Goal: Task Accomplishment & Management: Manage account settings

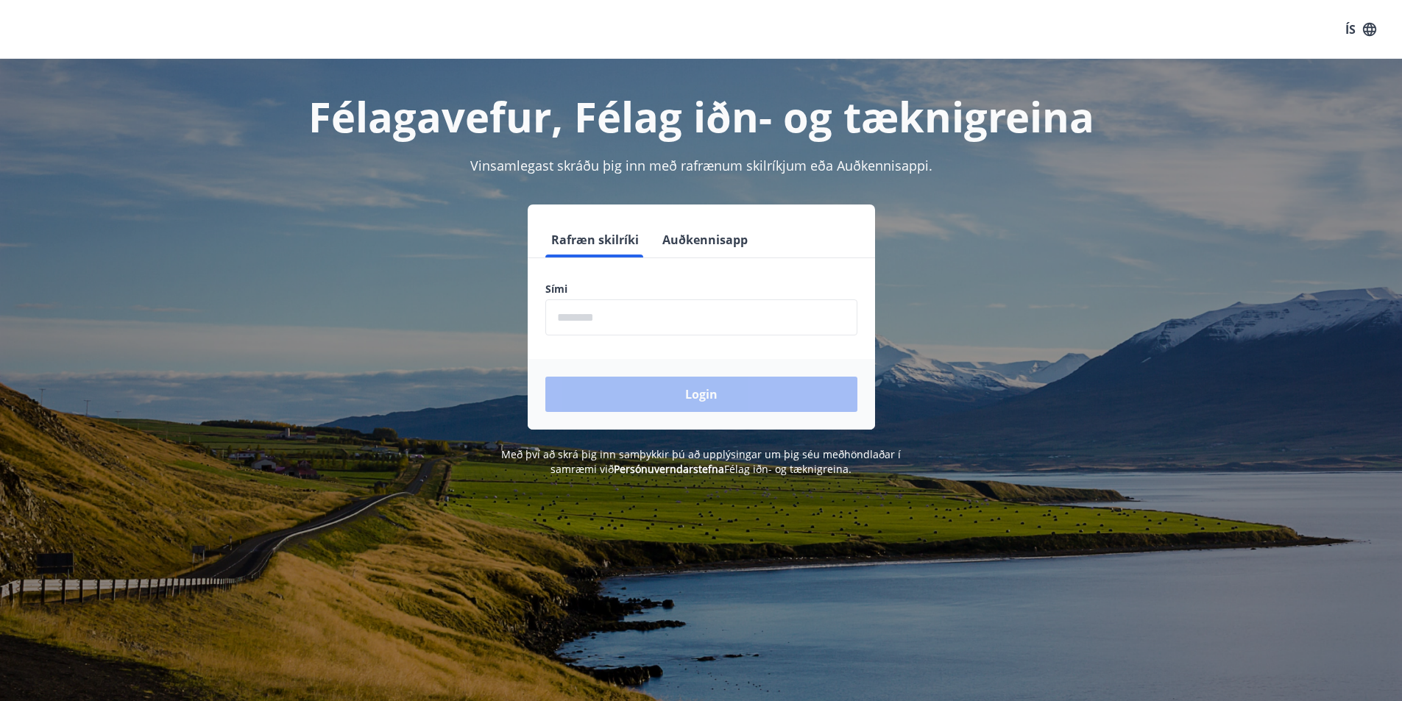
click at [603, 321] on input "phone" at bounding box center [701, 318] width 312 height 36
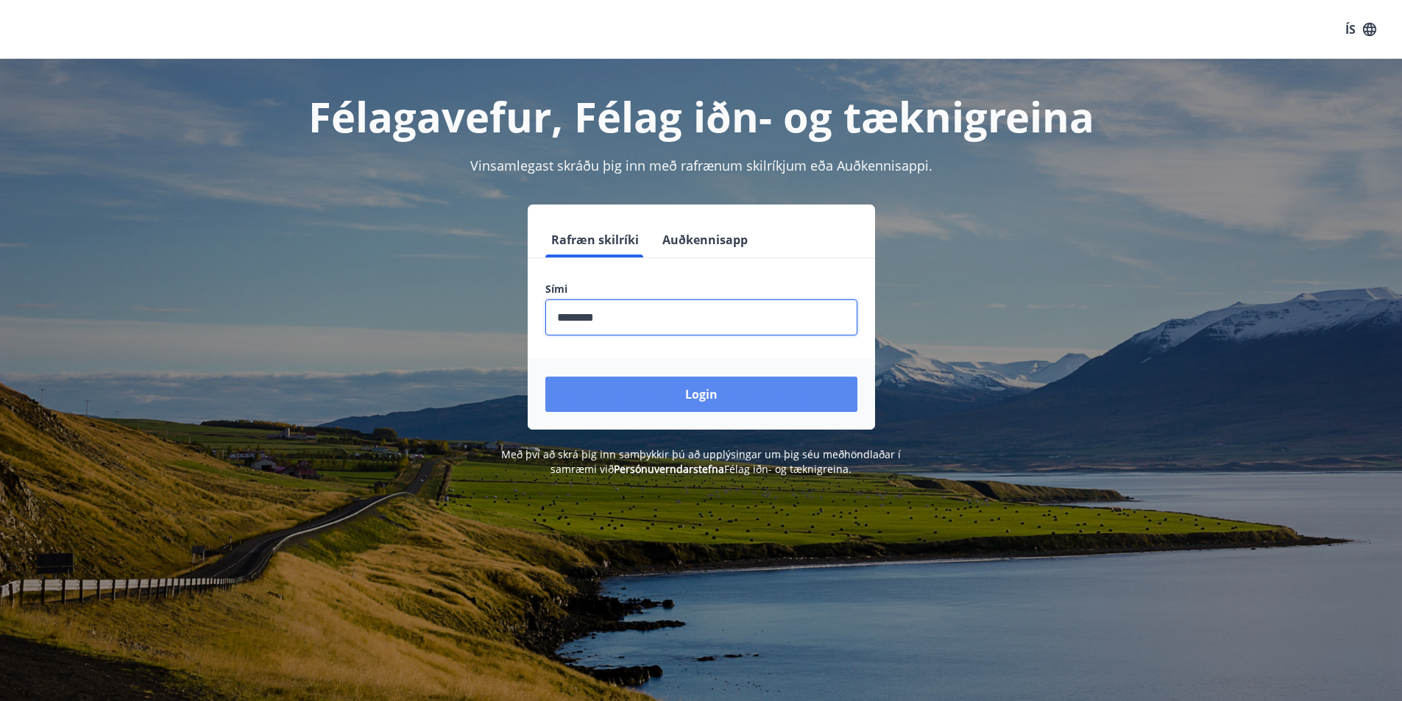
click at [706, 393] on button "Login" at bounding box center [701, 394] width 312 height 35
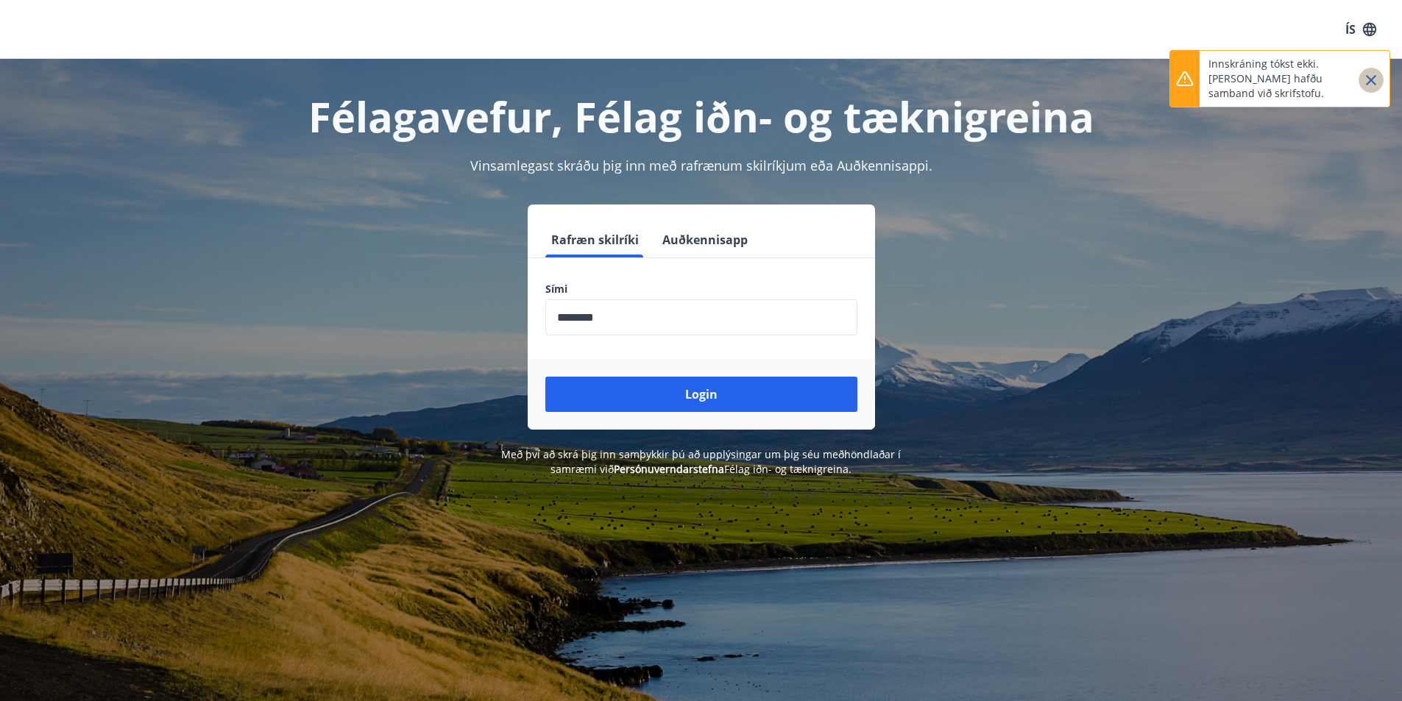
click at [1371, 76] on icon "Close" at bounding box center [1371, 80] width 18 height 18
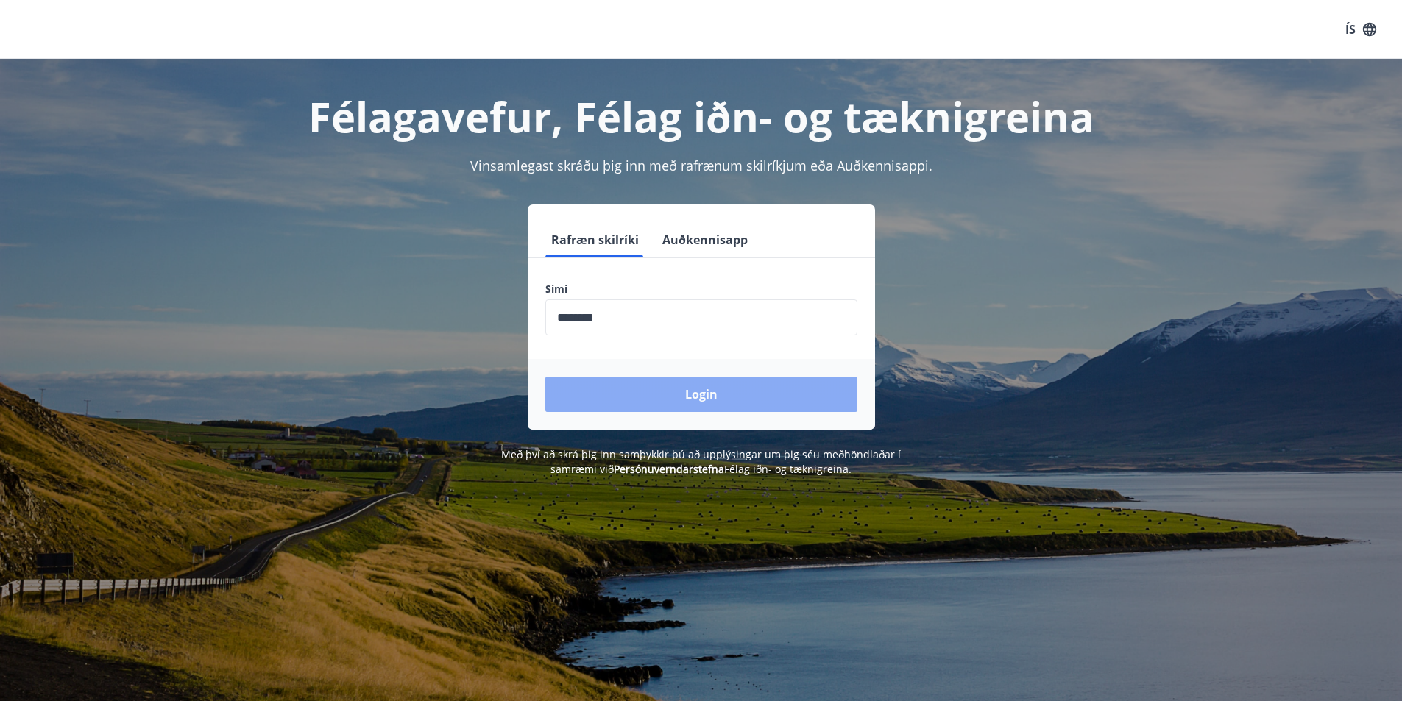
click at [695, 390] on button "Login" at bounding box center [701, 394] width 312 height 35
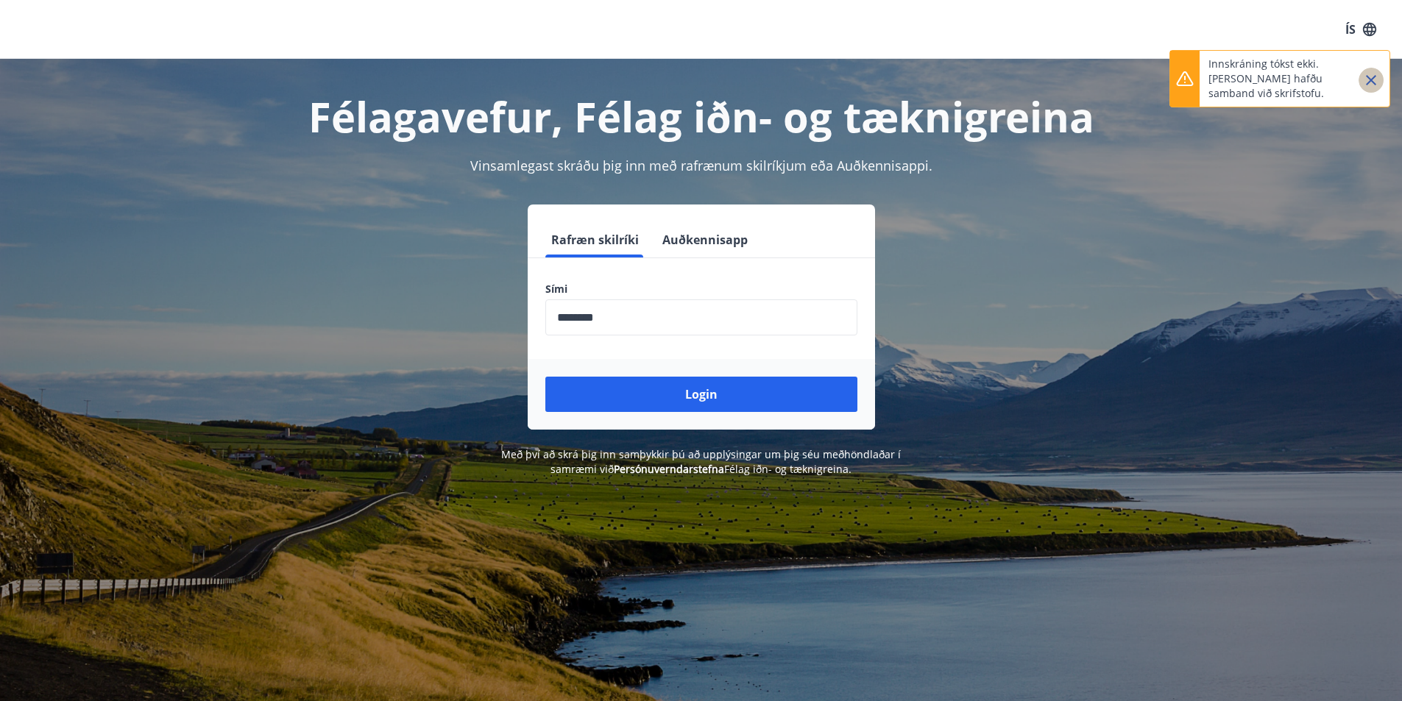
click at [1373, 78] on icon "Close" at bounding box center [1371, 80] width 18 height 18
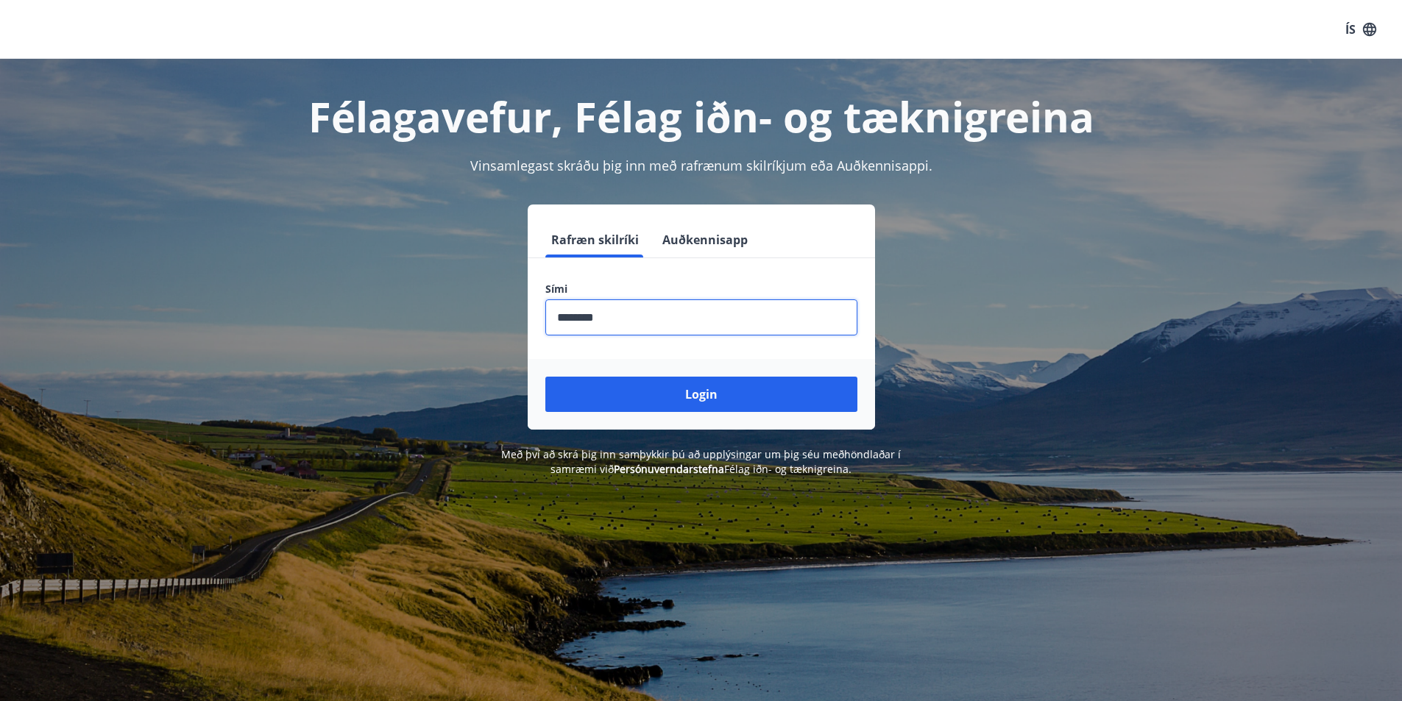
click at [617, 312] on input "phone" at bounding box center [701, 318] width 312 height 36
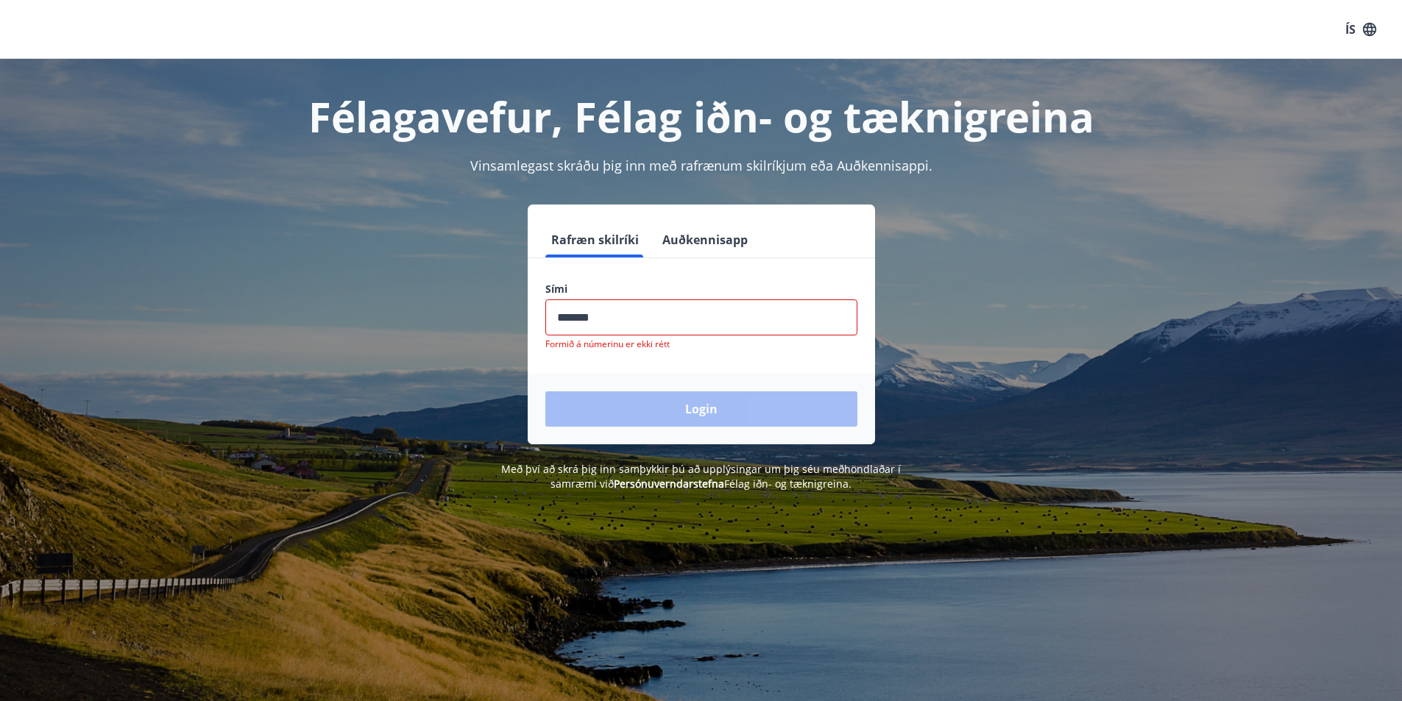
type input "********"
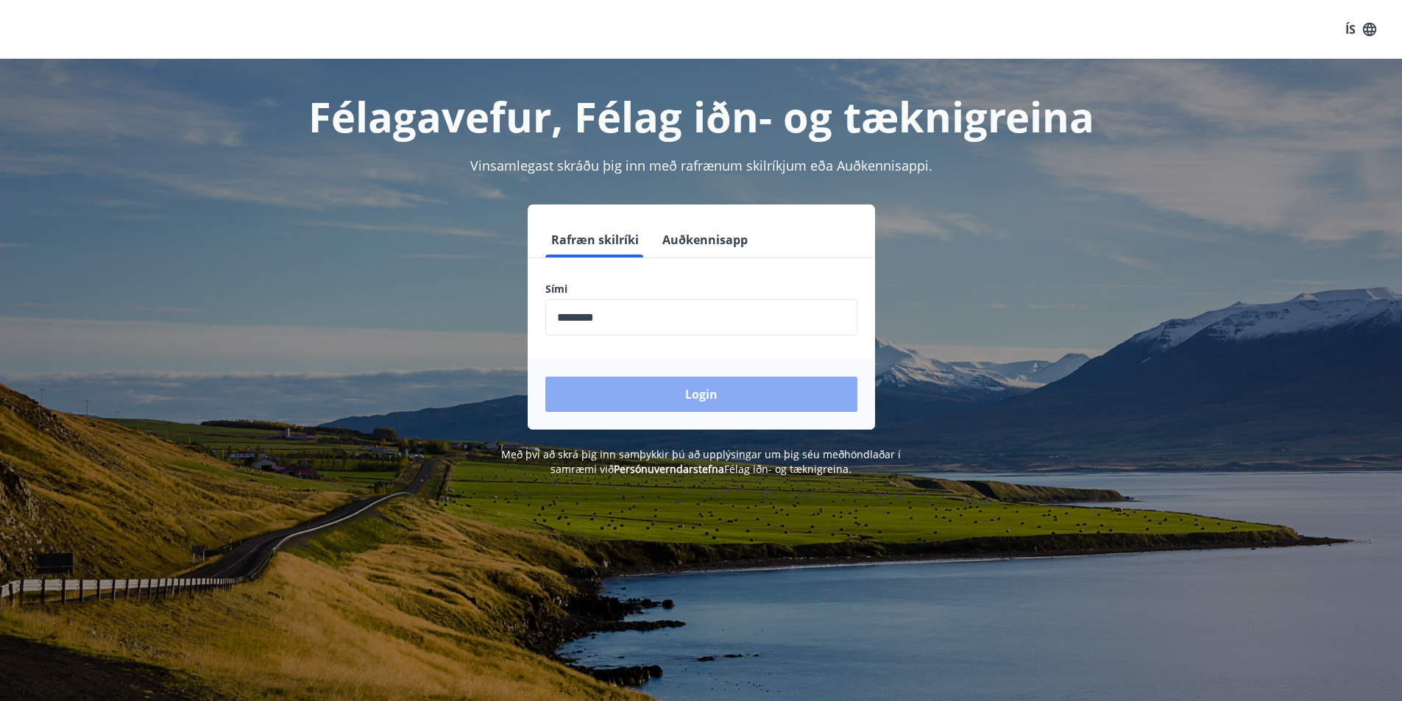
click at [684, 397] on button "Login" at bounding box center [701, 394] width 312 height 35
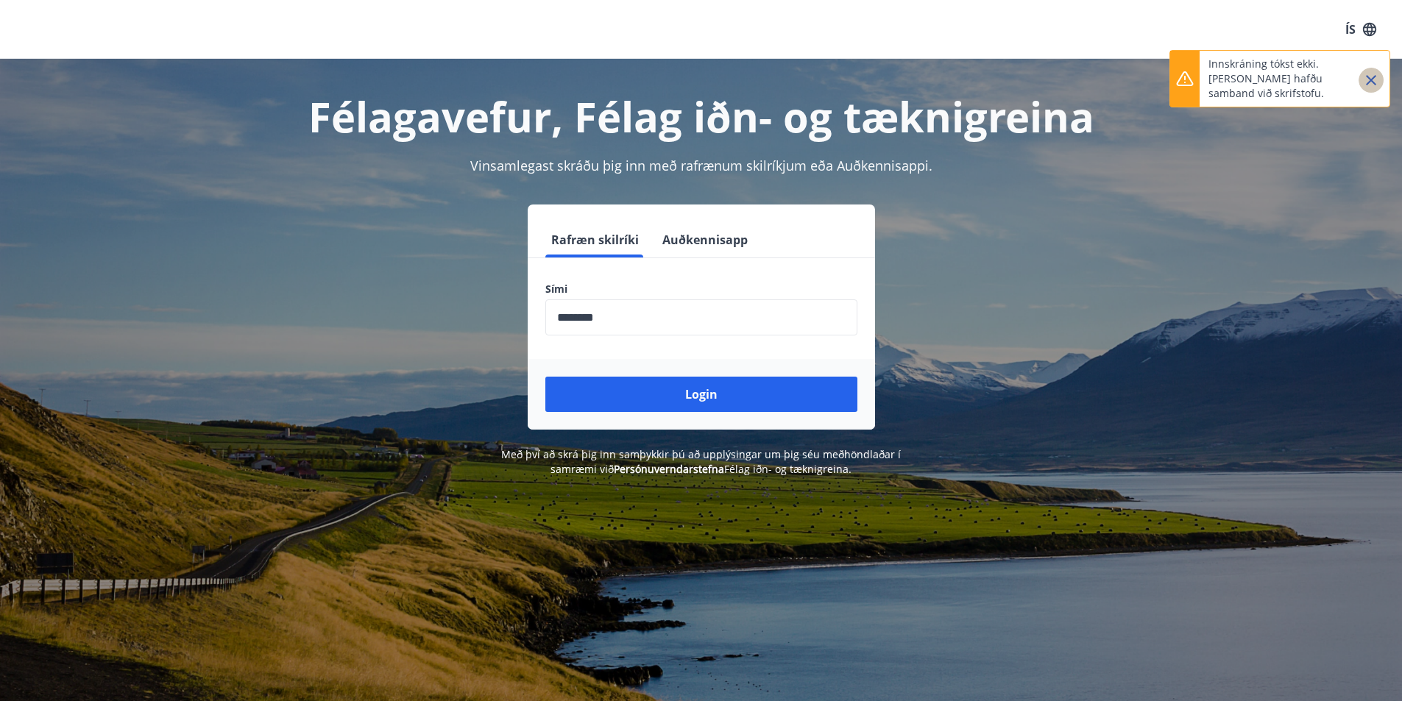
click at [1370, 75] on icon "Close" at bounding box center [1371, 80] width 18 height 18
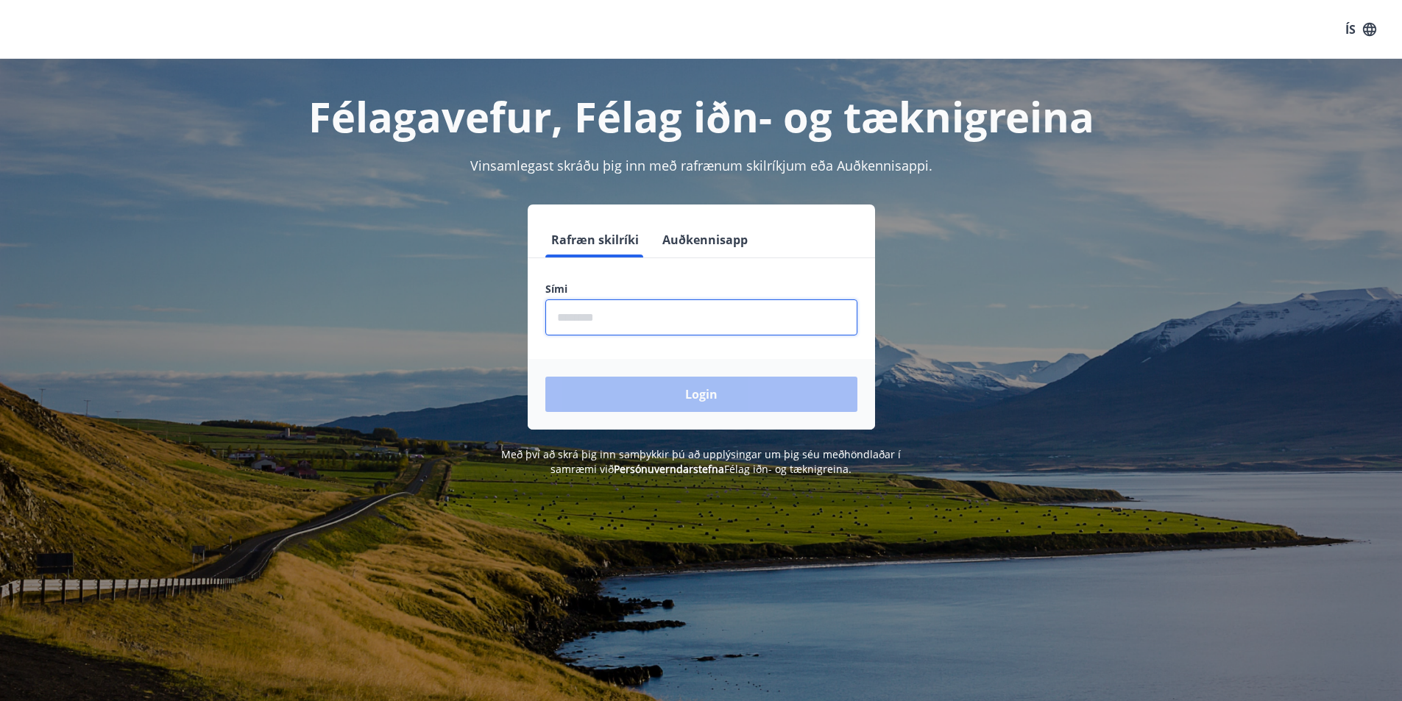
click at [583, 316] on input "phone" at bounding box center [701, 318] width 312 height 36
type input "********"
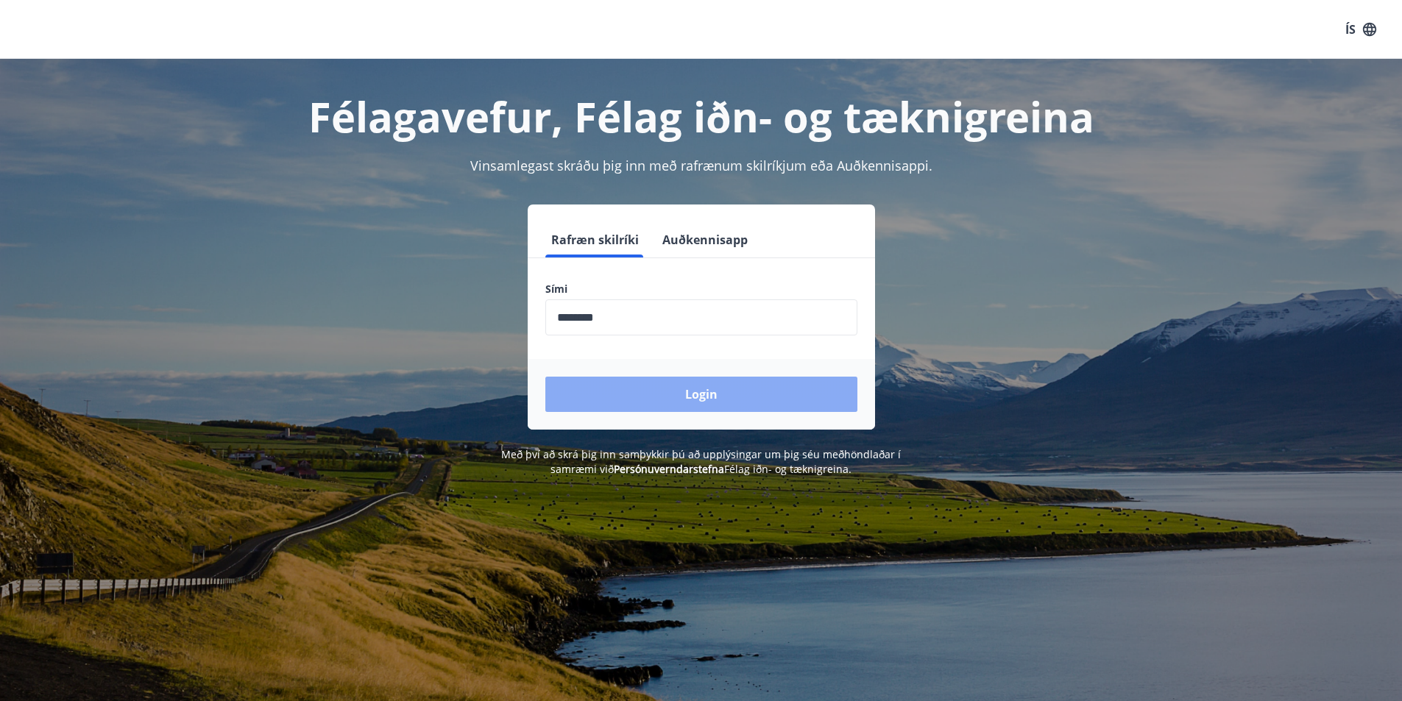
click at [687, 386] on button "Login" at bounding box center [701, 394] width 312 height 35
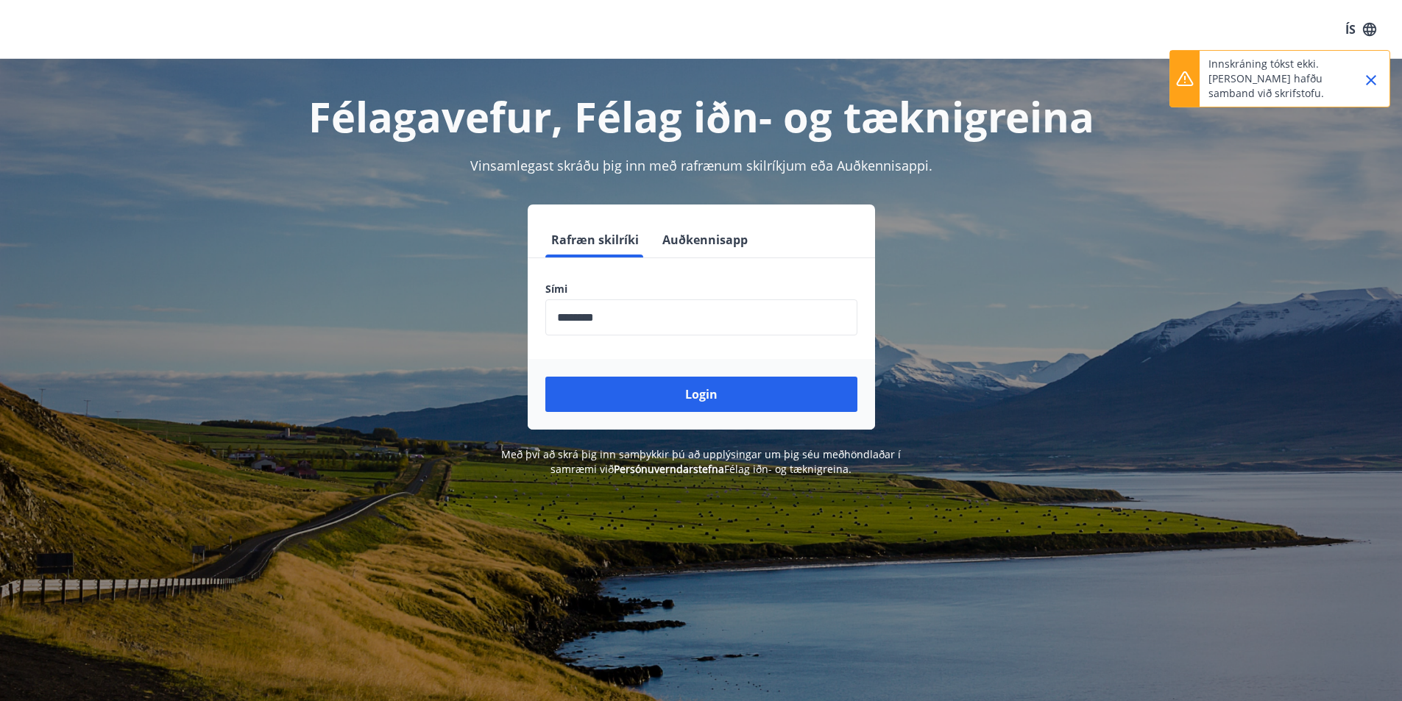
click at [1370, 81] on icon "Close" at bounding box center [1371, 80] width 10 height 10
